Goal: Information Seeking & Learning: Compare options

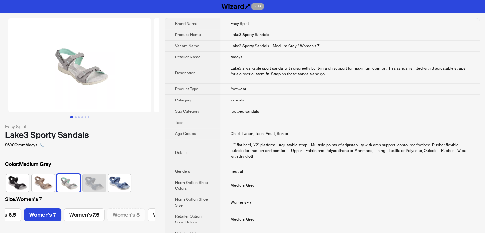
scroll to position [0, 157]
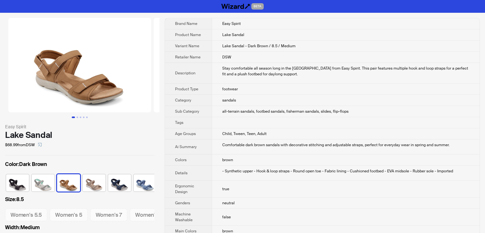
scroll to position [0, 4]
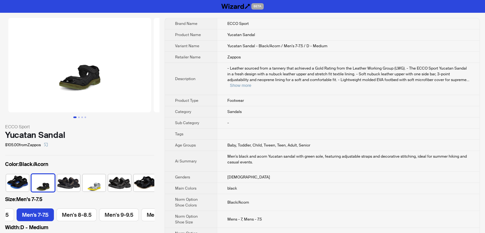
scroll to position [0, 16]
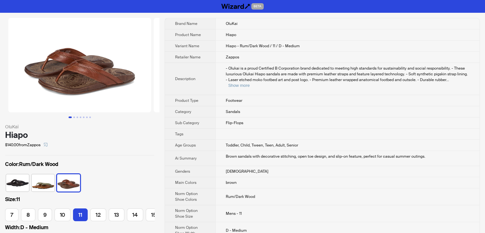
scroll to position [0, 6]
